Goal: Transaction & Acquisition: Purchase product/service

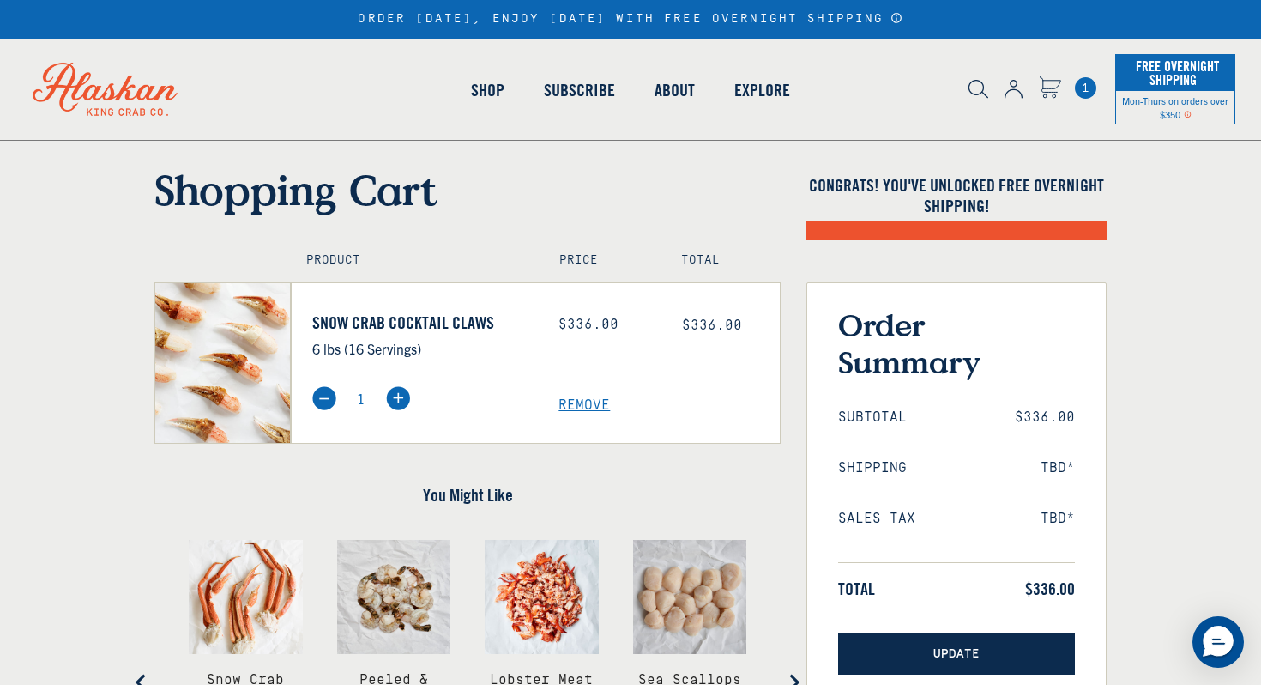
click at [976, 667] on button "Update" at bounding box center [956, 654] width 237 height 42
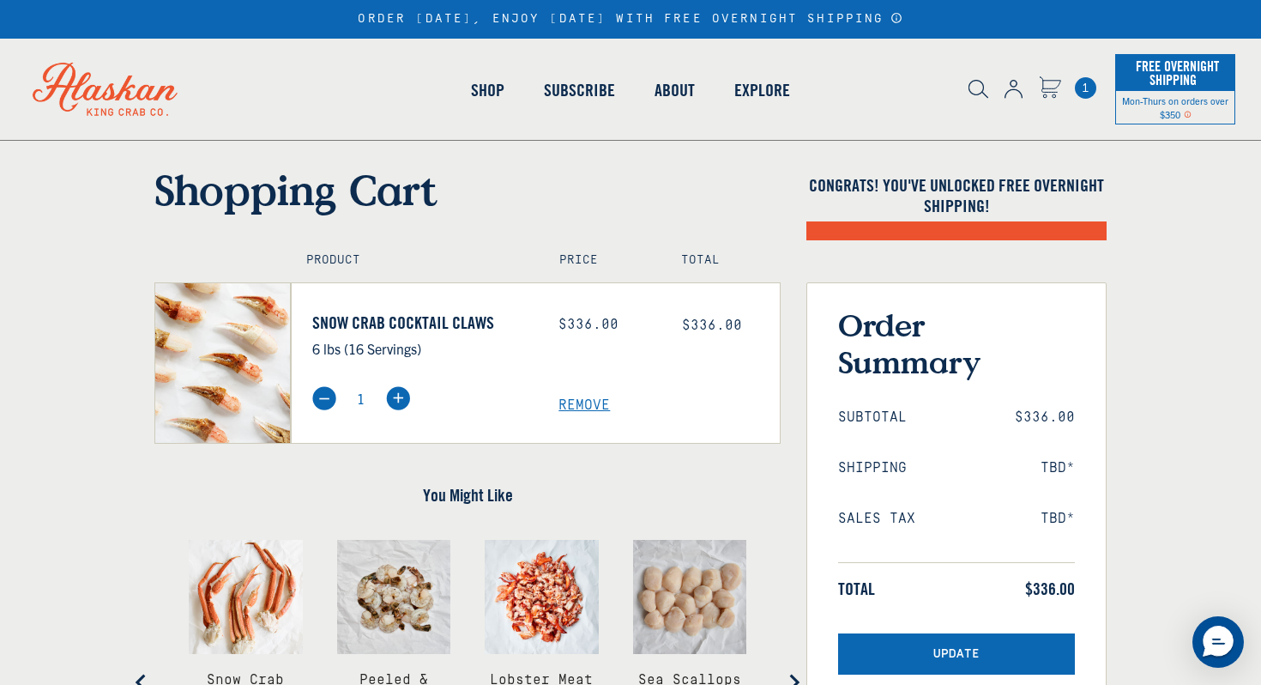
click at [1086, 91] on span "1" at bounding box center [1085, 87] width 21 height 21
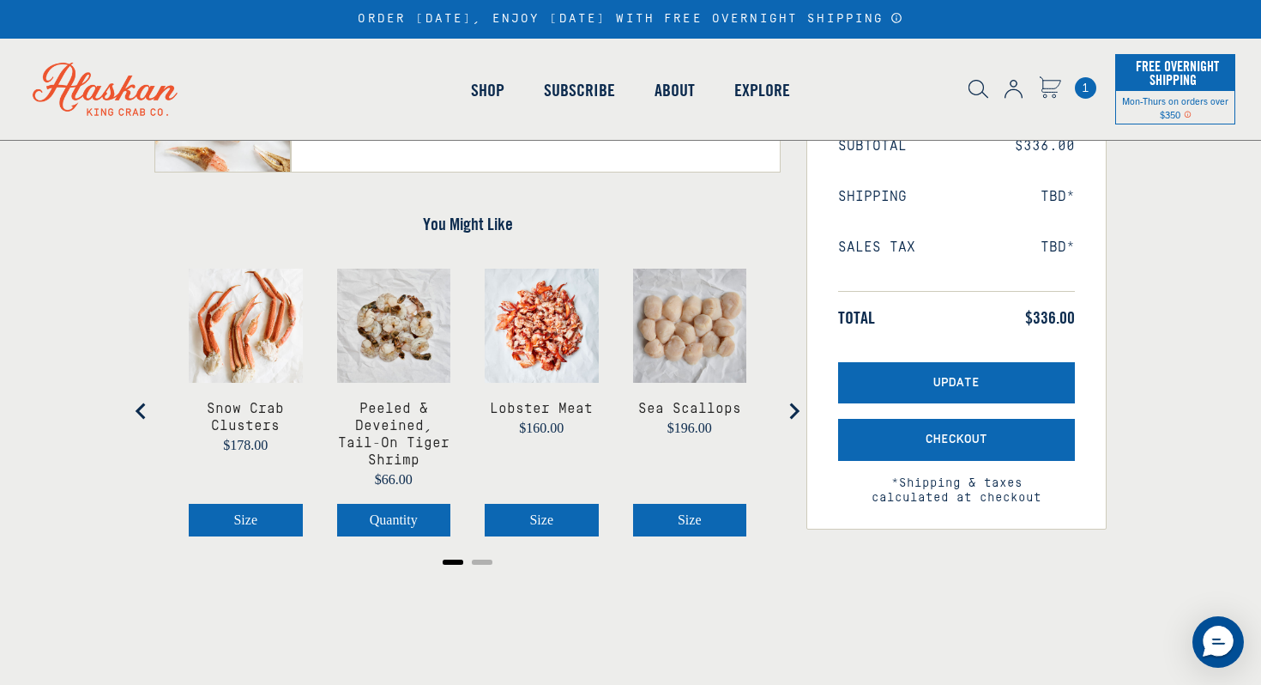
scroll to position [299, 0]
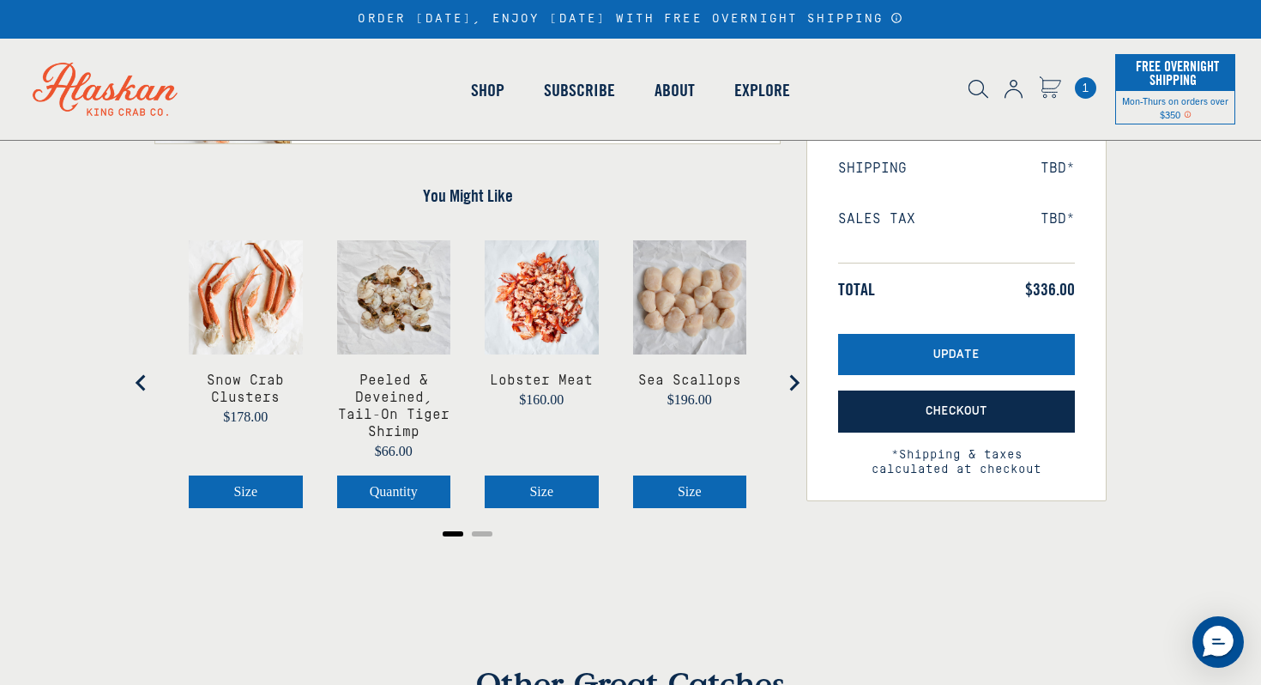
click at [930, 408] on span "Checkout" at bounding box center [957, 411] width 62 height 15
